Goal: Task Accomplishment & Management: Use online tool/utility

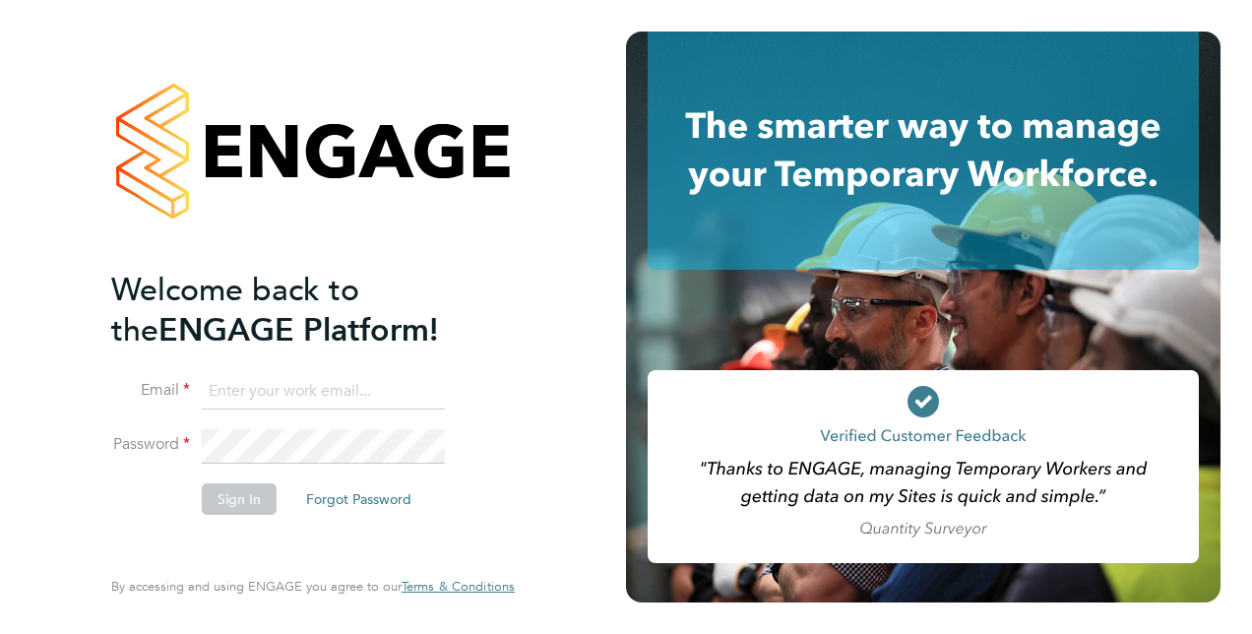
type input "[PERSON_NAME][EMAIL_ADDRESS][PERSON_NAME][DOMAIN_NAME]"
click at [231, 503] on button "Sign In" at bounding box center [239, 498] width 75 height 31
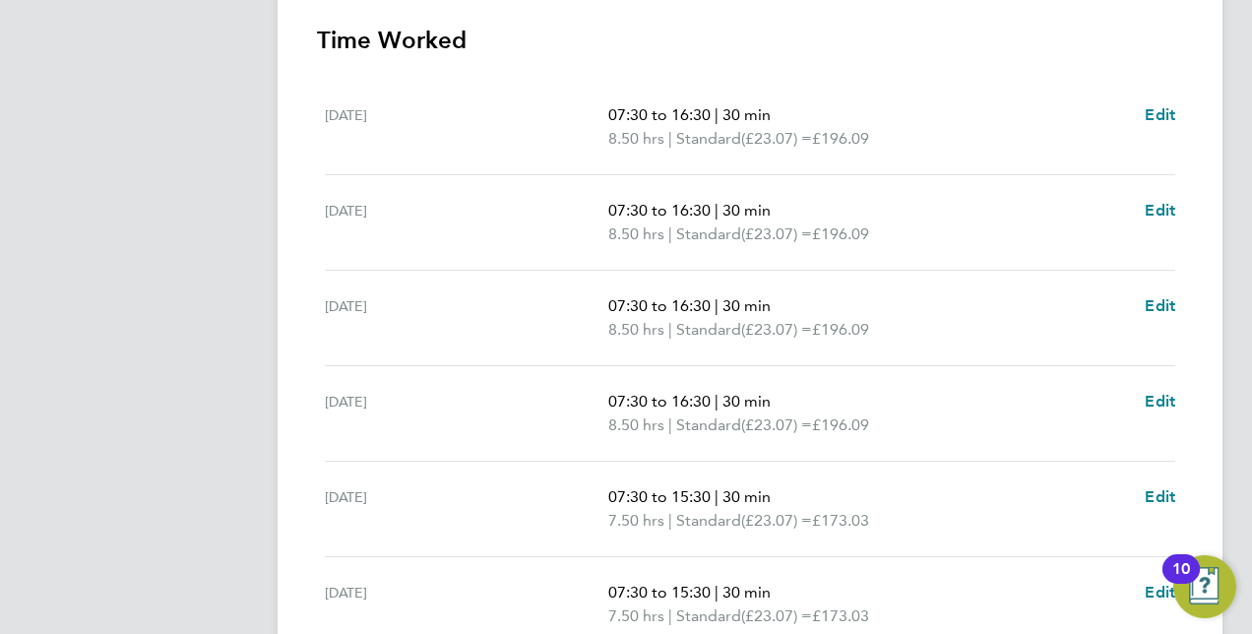
scroll to position [752, 0]
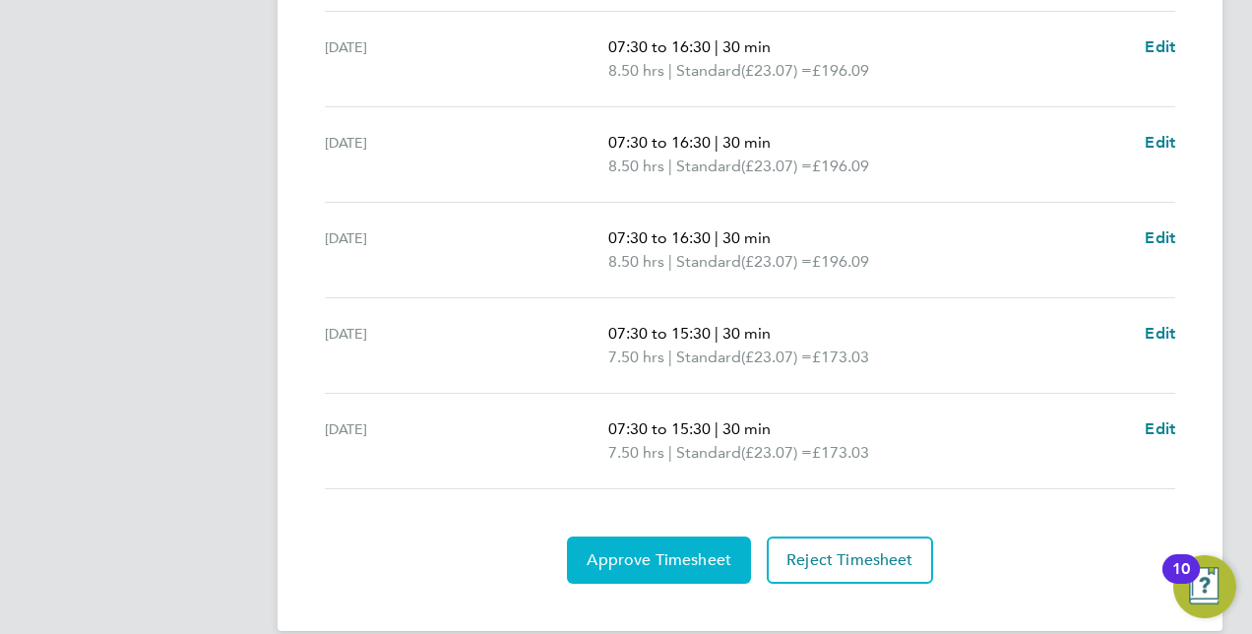
click at [720, 550] on span "Approve Timesheet" at bounding box center [659, 560] width 145 height 20
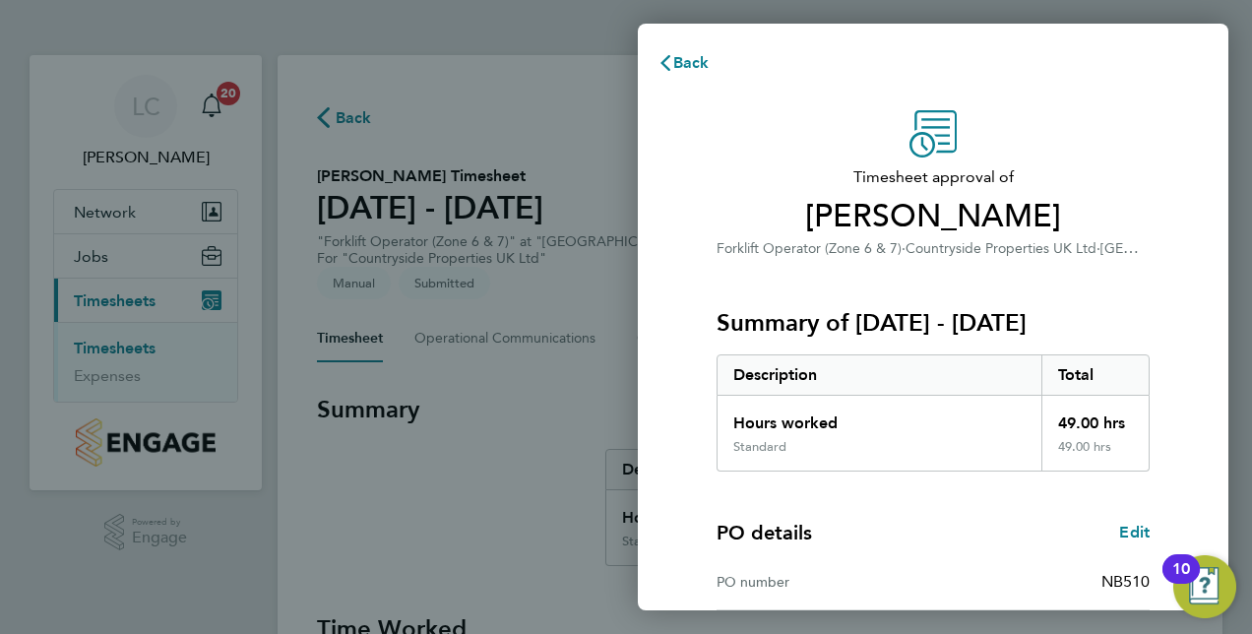
scroll to position [307, 0]
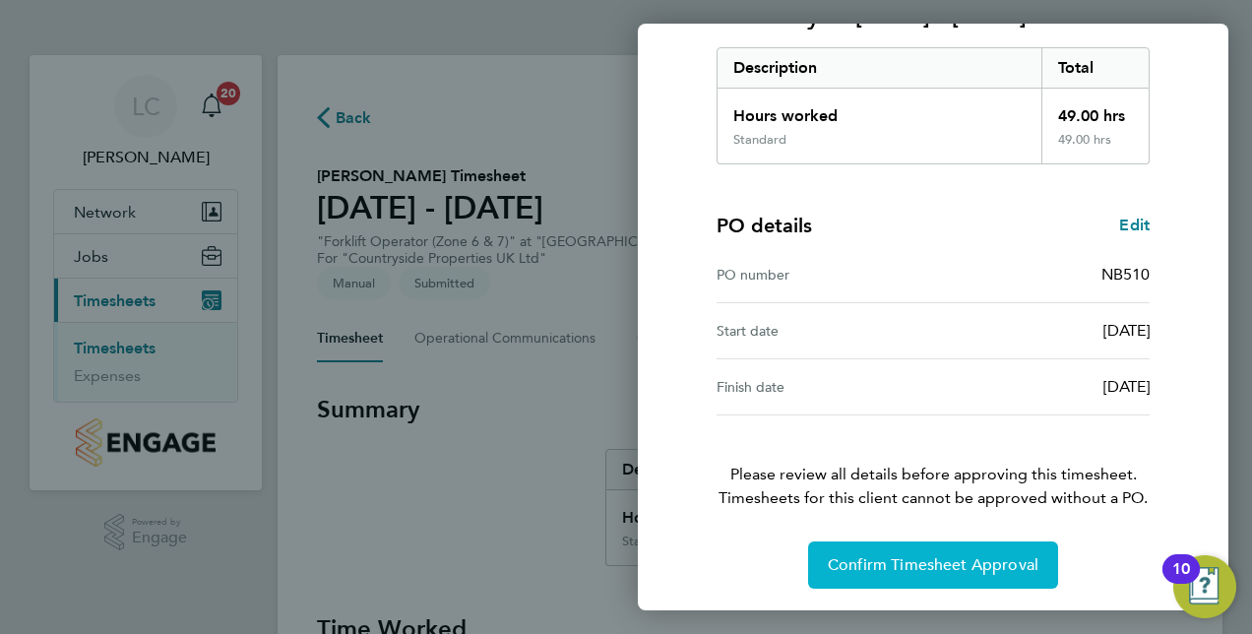
click at [876, 568] on span "Confirm Timesheet Approval" at bounding box center [933, 565] width 211 height 20
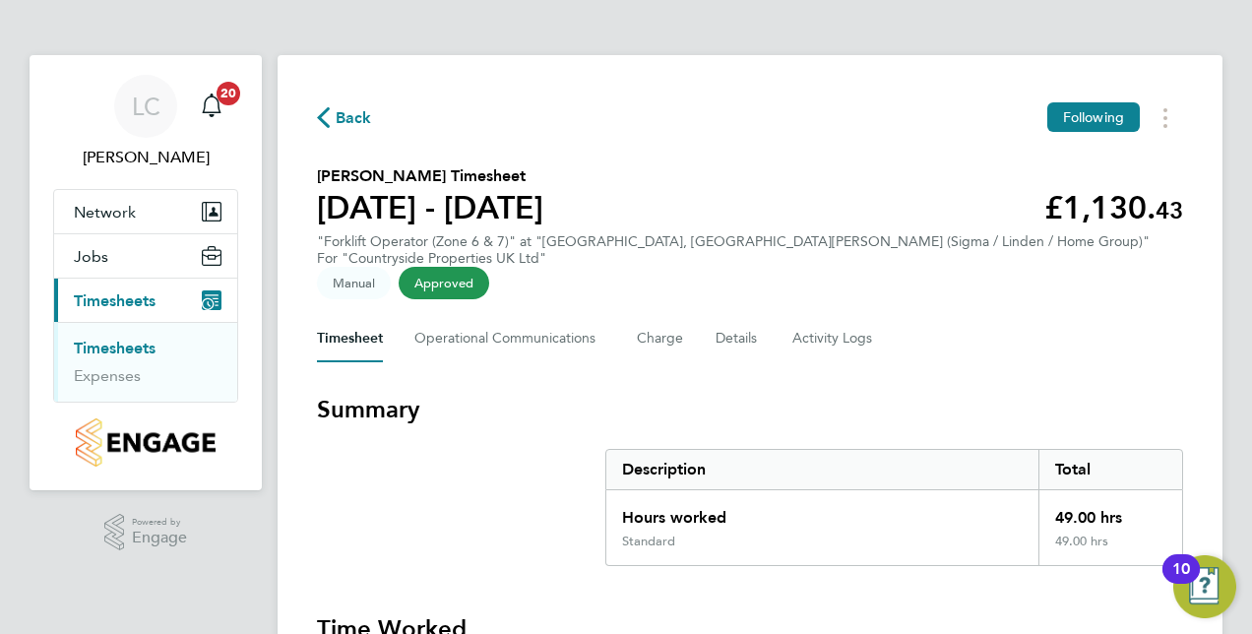
click at [115, 335] on ul "Timesheets Expenses" at bounding box center [145, 362] width 183 height 80
click at [122, 343] on link "Timesheets" at bounding box center [115, 348] width 82 height 19
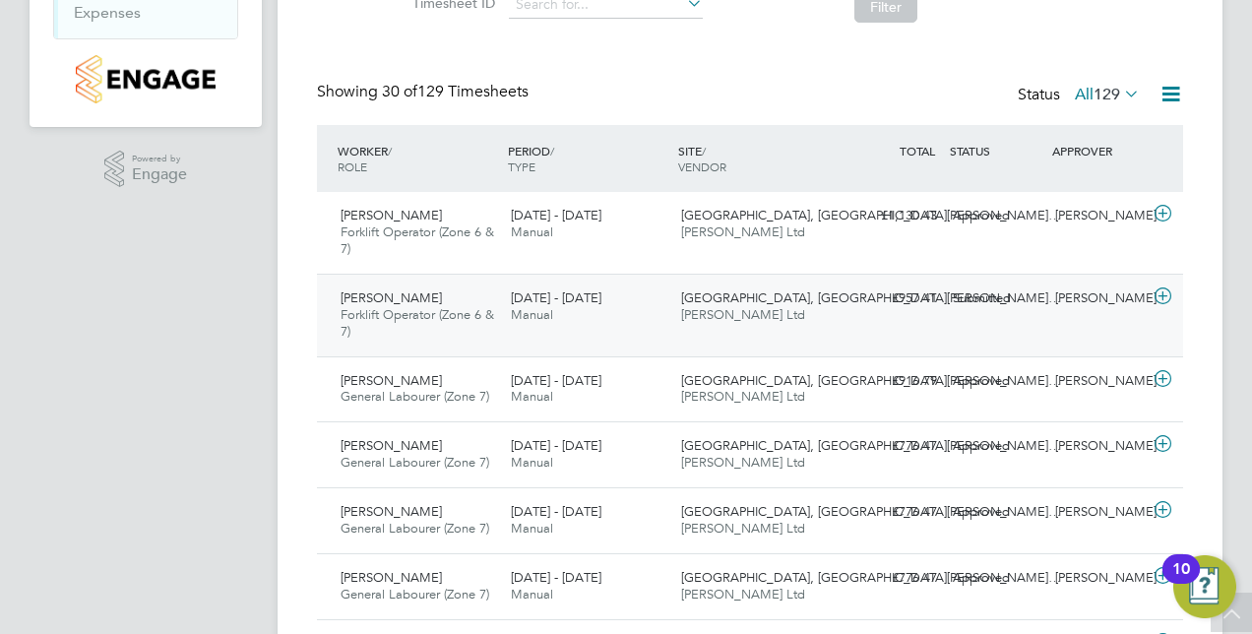
click at [981, 297] on div "Submitted" at bounding box center [996, 298] width 102 height 32
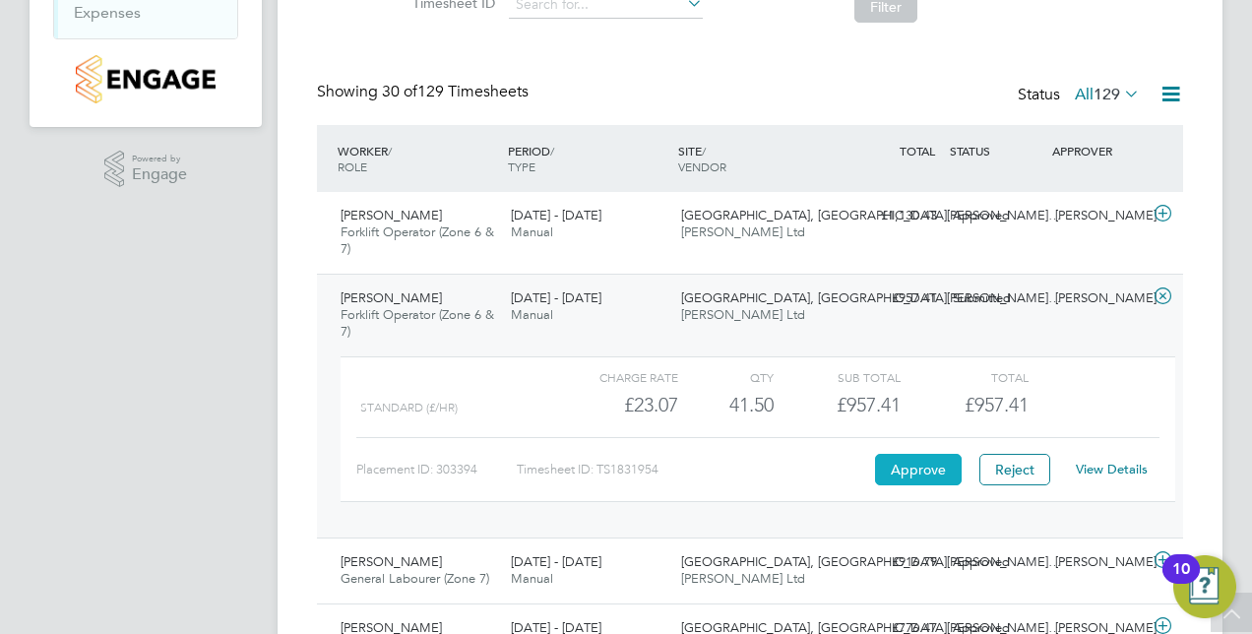
click at [915, 459] on button "Approve" at bounding box center [918, 469] width 87 height 31
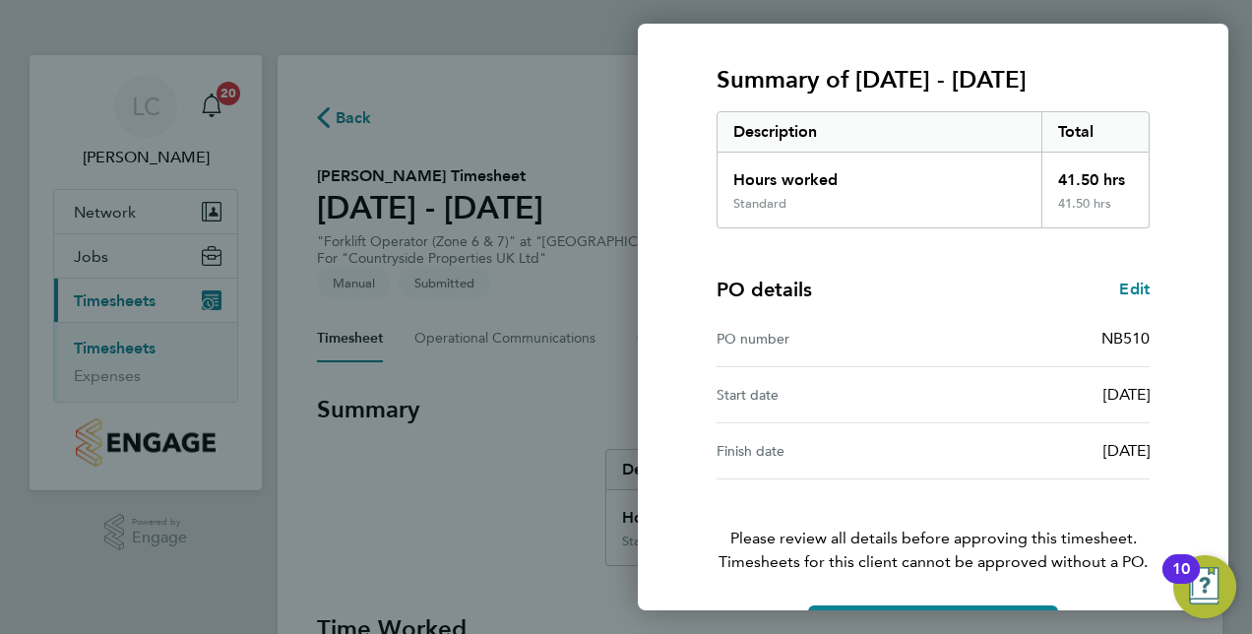
scroll to position [307, 0]
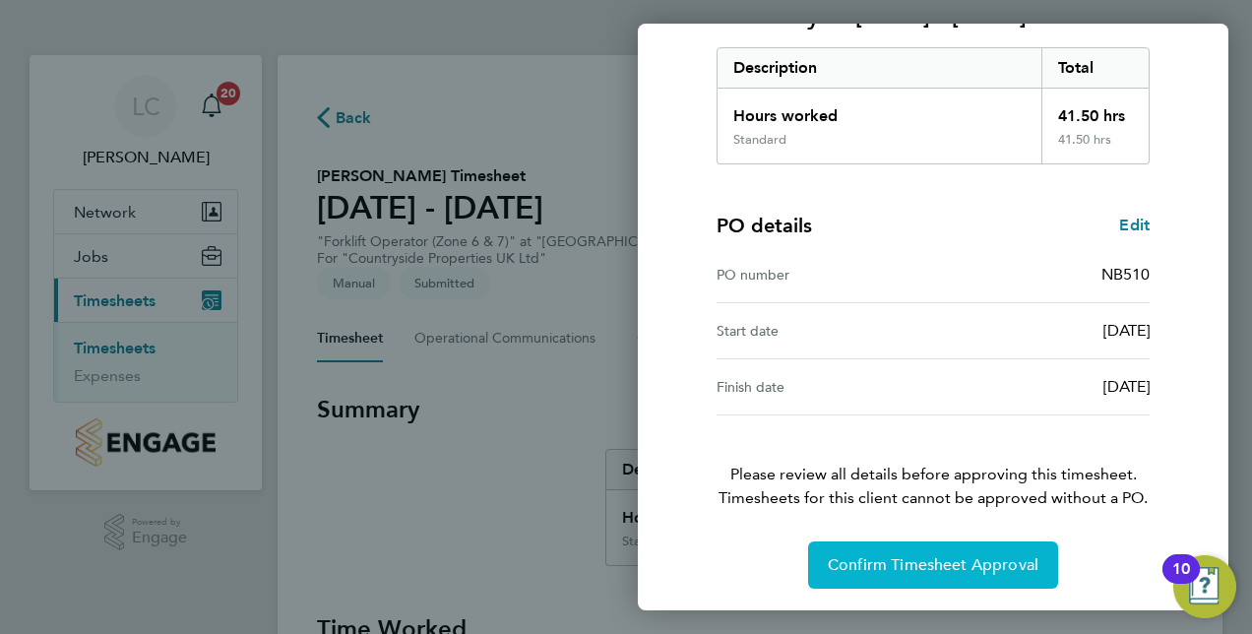
click at [890, 570] on span "Confirm Timesheet Approval" at bounding box center [933, 565] width 211 height 20
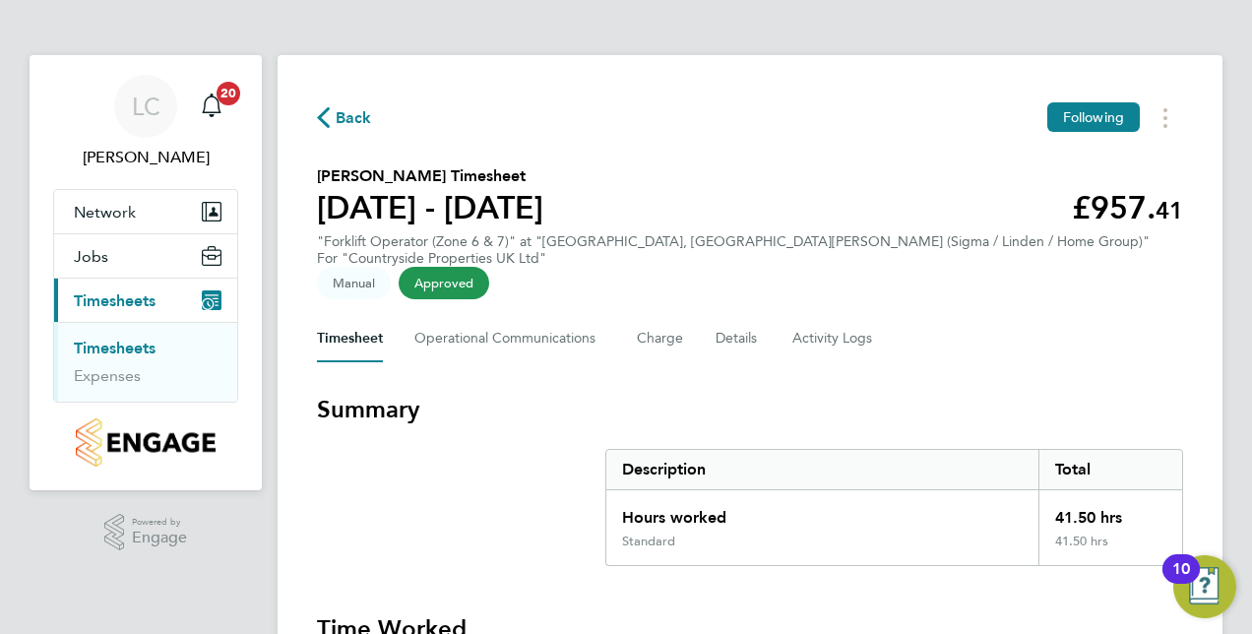
click at [91, 347] on link "Timesheets" at bounding box center [115, 348] width 82 height 19
